Goal: Task Accomplishment & Management: Complete application form

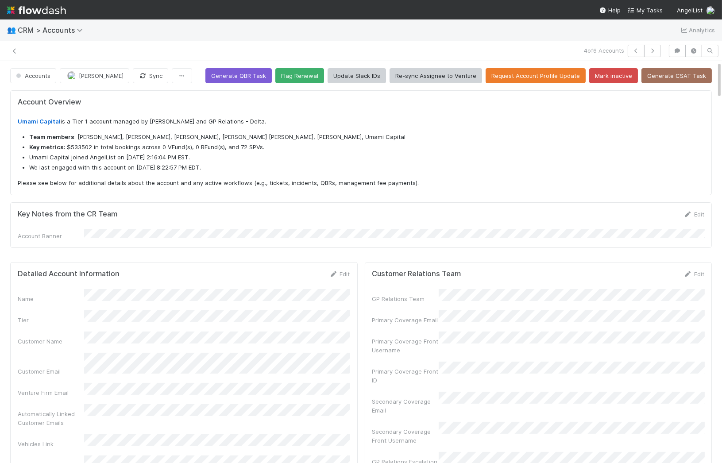
scroll to position [180, 329]
click at [39, 31] on span "CRM > Accounts" at bounding box center [53, 30] width 70 height 9
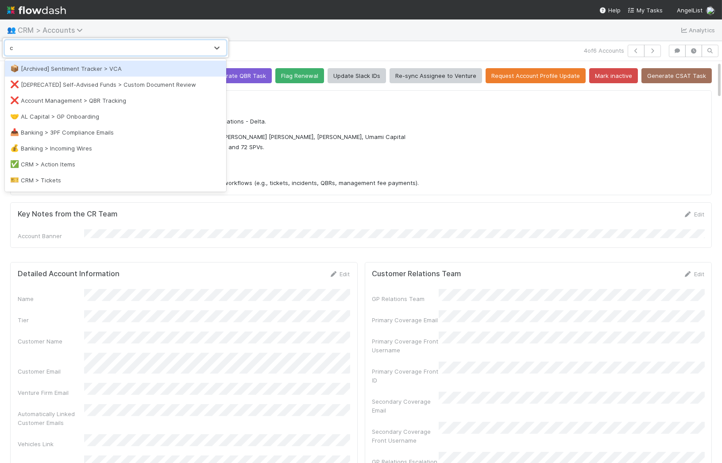
type input "cu"
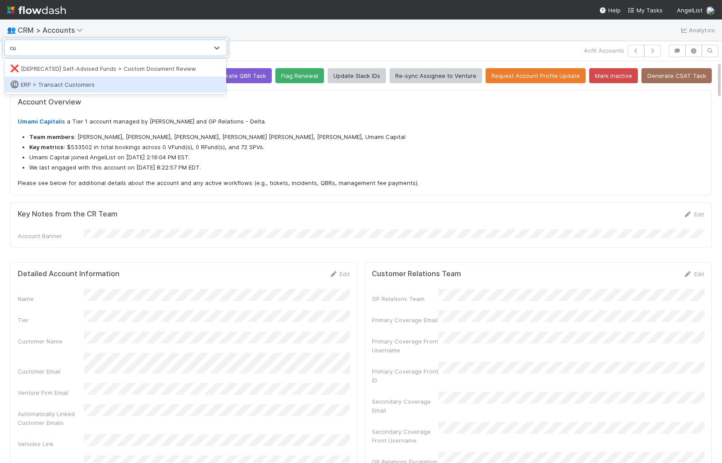
click at [47, 81] on div "©️ ERP > Transact Customers" at bounding box center [115, 84] width 211 height 9
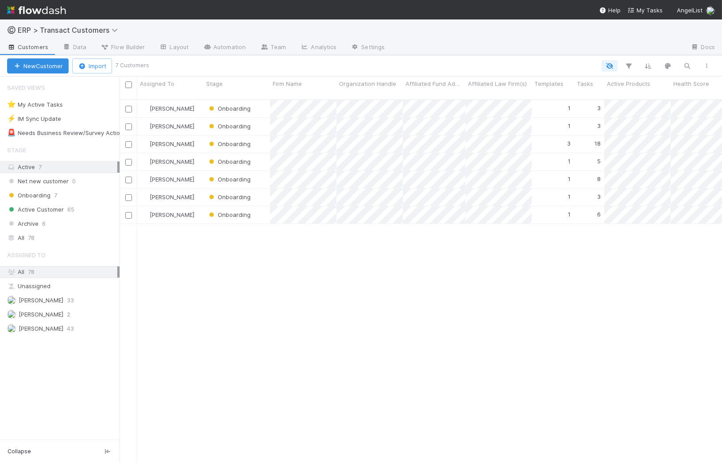
scroll to position [371, 602]
click at [260, 136] on div "Onboarding" at bounding box center [237, 143] width 66 height 17
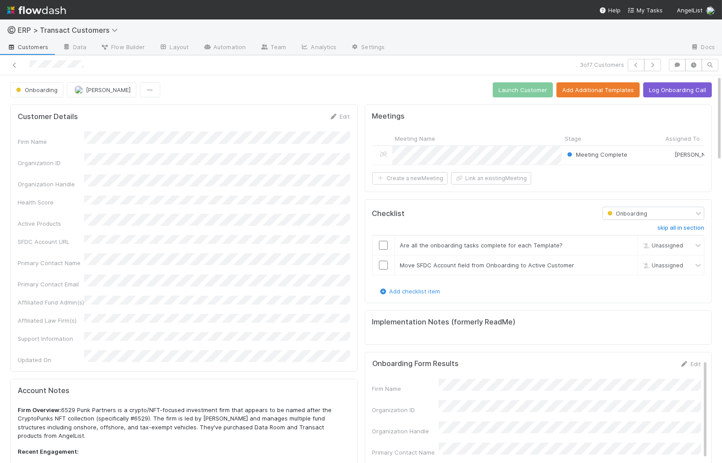
scroll to position [180, 687]
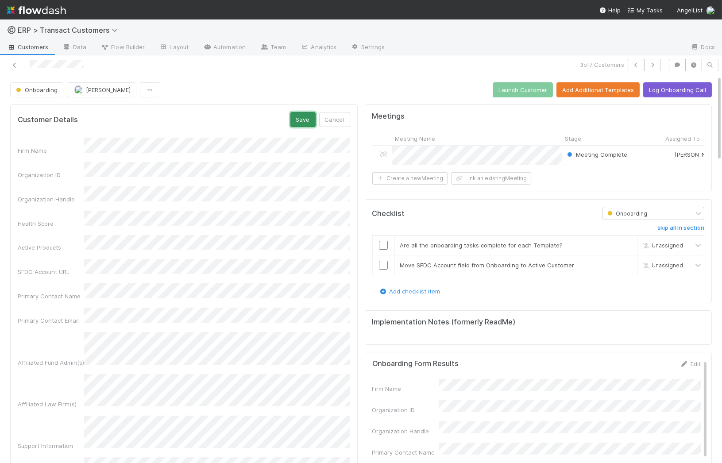
click at [301, 116] on button "Save" at bounding box center [302, 119] width 25 height 15
